Goal: Browse casually: Explore the website without a specific task or goal

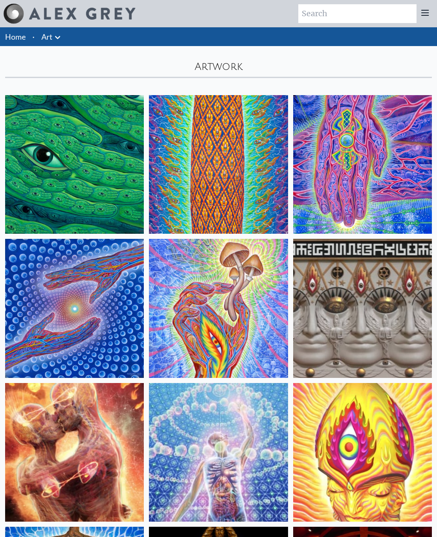
click at [23, 205] on img at bounding box center [74, 164] width 139 height 139
click at [177, 370] on img at bounding box center [218, 308] width 139 height 139
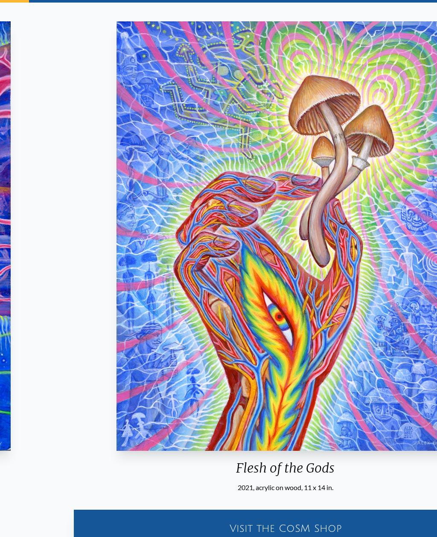
scroll to position [44, 0]
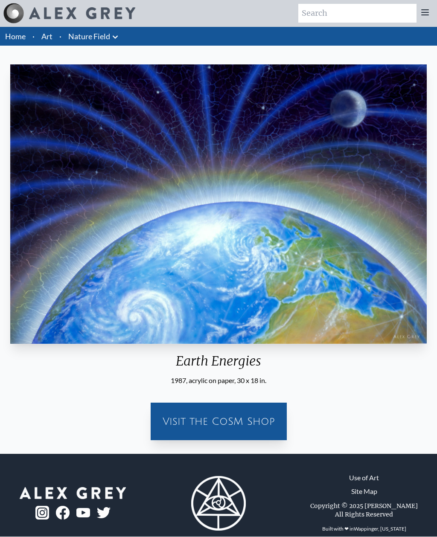
scroll to position [0, 0]
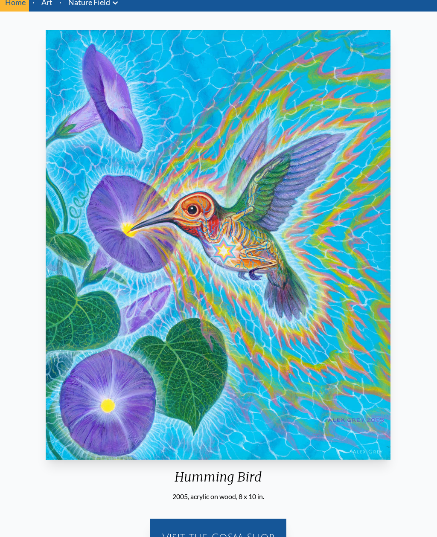
scroll to position [34, 0]
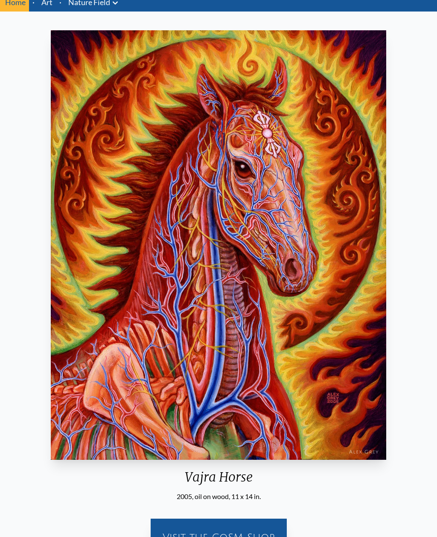
scroll to position [35, 0]
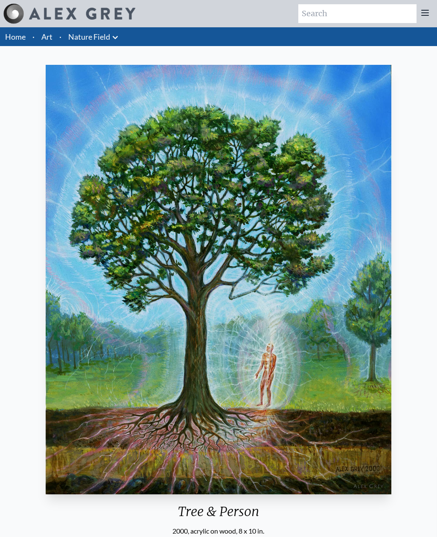
click at [20, 32] on link "Home" at bounding box center [15, 36] width 20 height 9
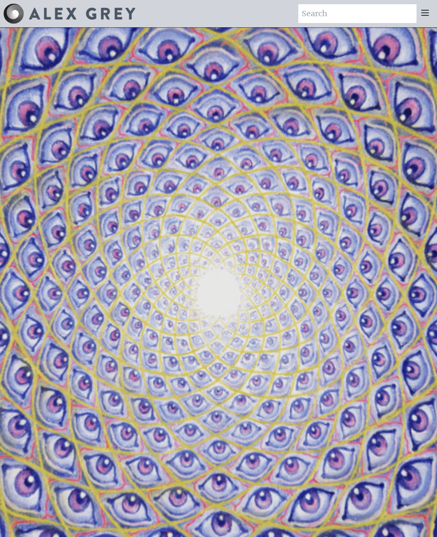
click at [428, 8] on icon at bounding box center [425, 13] width 10 height 10
